Goal: Find specific page/section: Find specific page/section

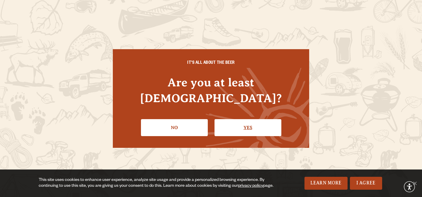
click at [248, 119] on link "Yes" at bounding box center [248, 127] width 67 height 17
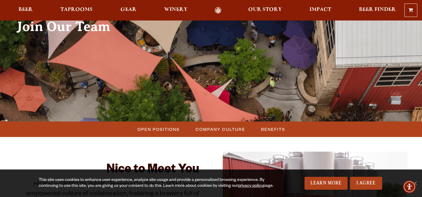
scroll to position [95, 0]
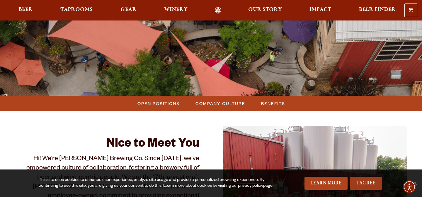
click at [369, 183] on link "I Agree" at bounding box center [366, 183] width 32 height 13
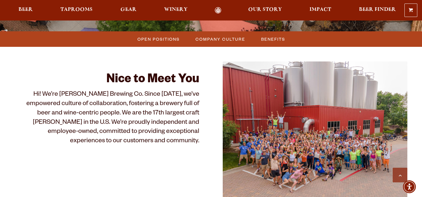
scroll to position [160, 0]
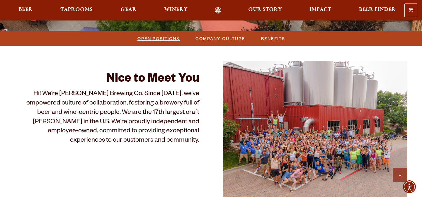
click at [158, 36] on span "Open Positions" at bounding box center [159, 38] width 42 height 9
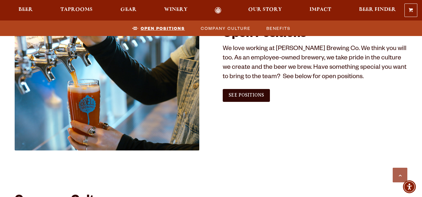
scroll to position [357, 0]
click at [255, 96] on span "See Positions" at bounding box center [246, 95] width 35 height 5
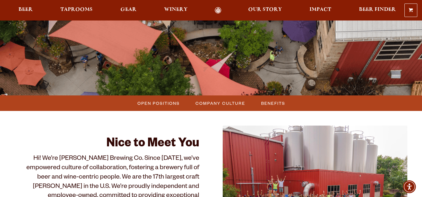
scroll to position [96, 0]
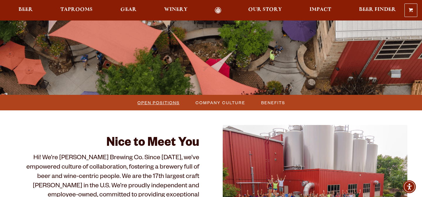
click at [149, 101] on span "Open Positions" at bounding box center [159, 103] width 42 height 9
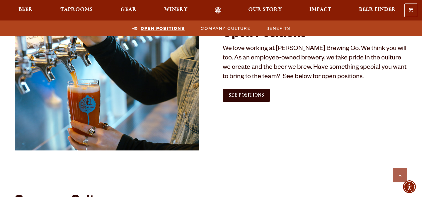
scroll to position [357, 0]
click at [257, 96] on span "See Positions" at bounding box center [246, 95] width 35 height 5
